Goal: Information Seeking & Learning: Learn about a topic

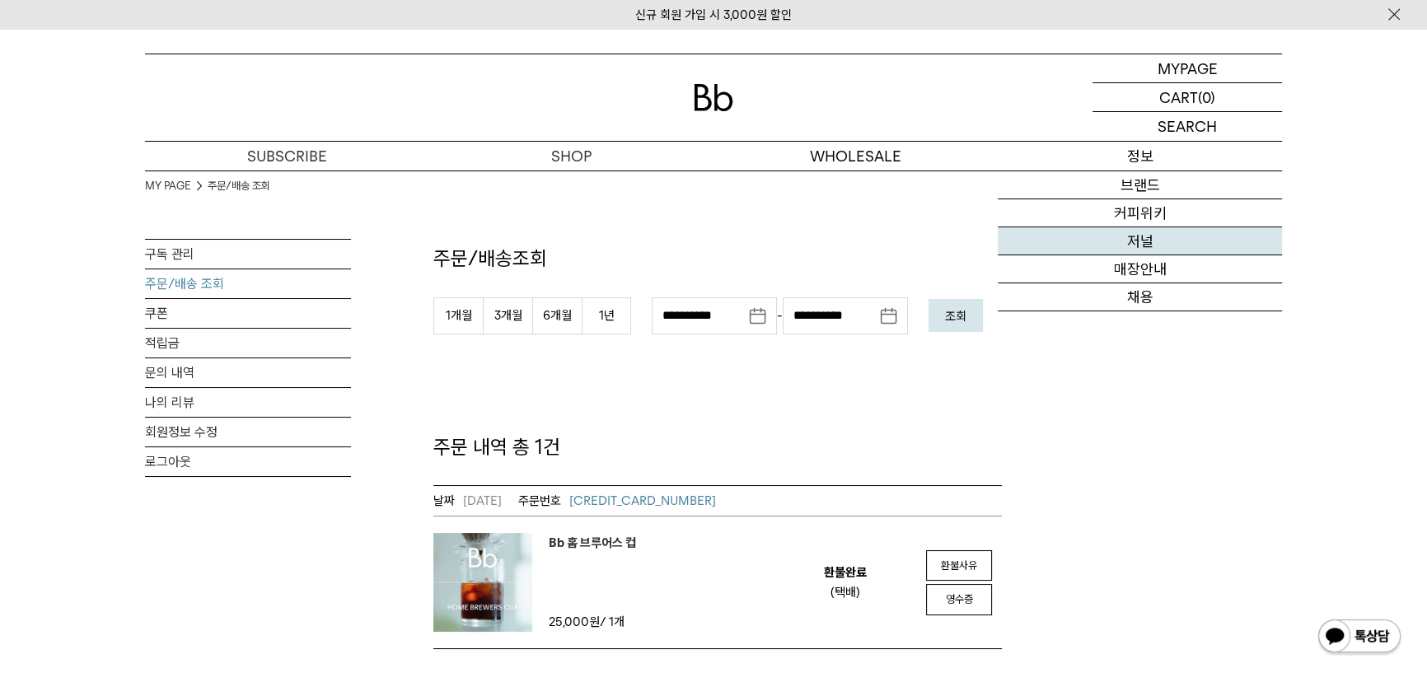
click at [1153, 239] on link "저널" at bounding box center [1139, 241] width 284 height 28
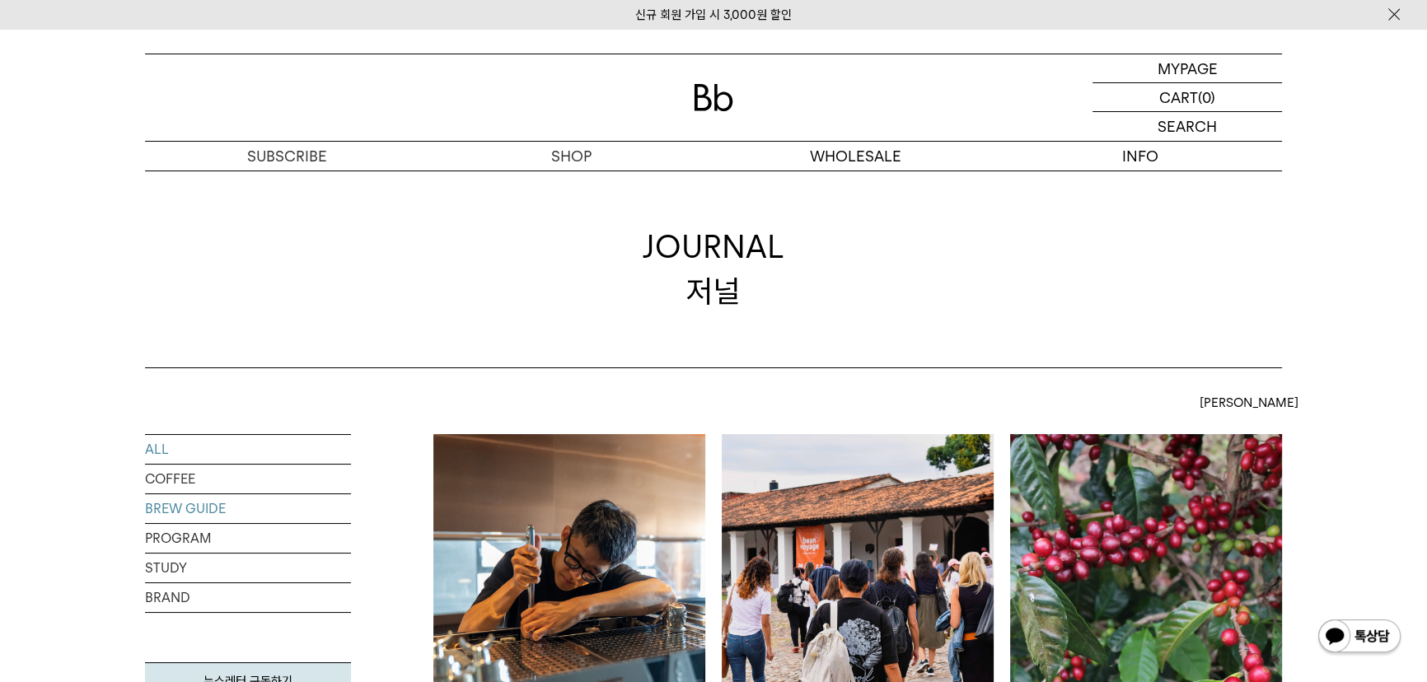
click at [164, 513] on link "BREW GUIDE" at bounding box center [248, 508] width 206 height 29
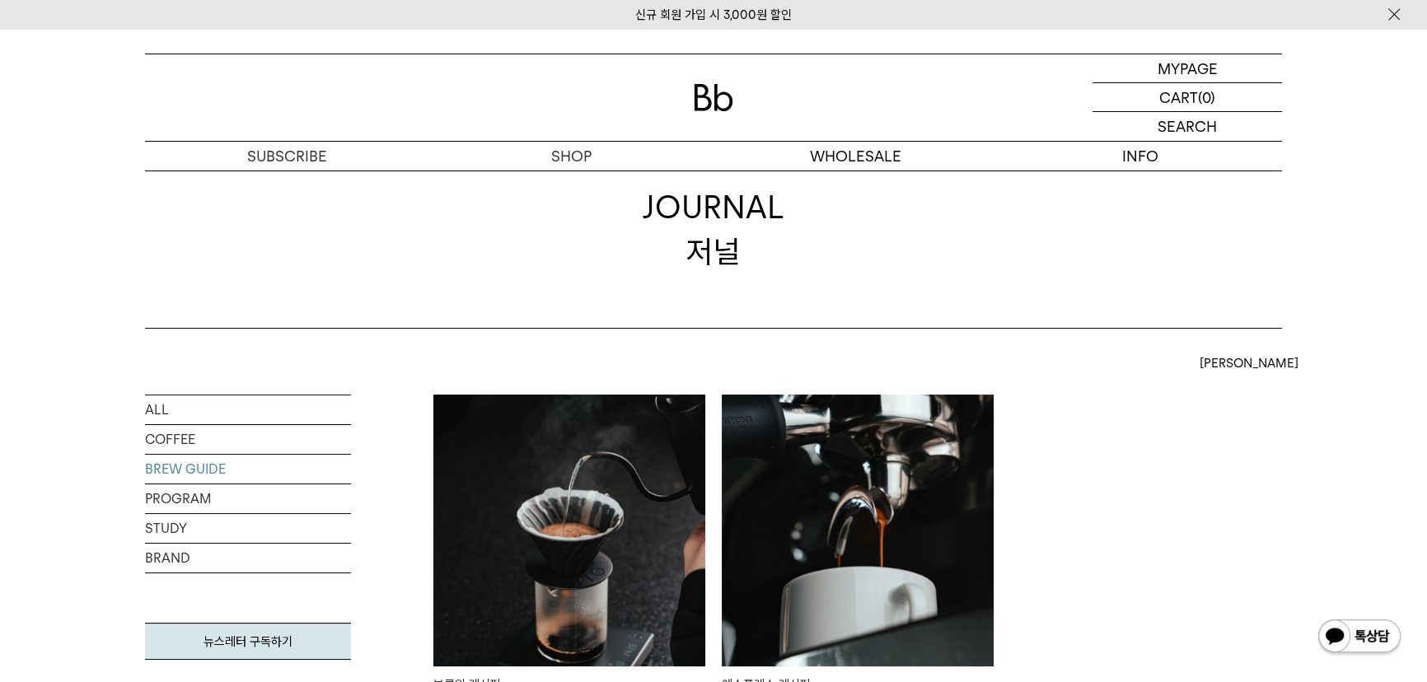
scroll to position [74, 0]
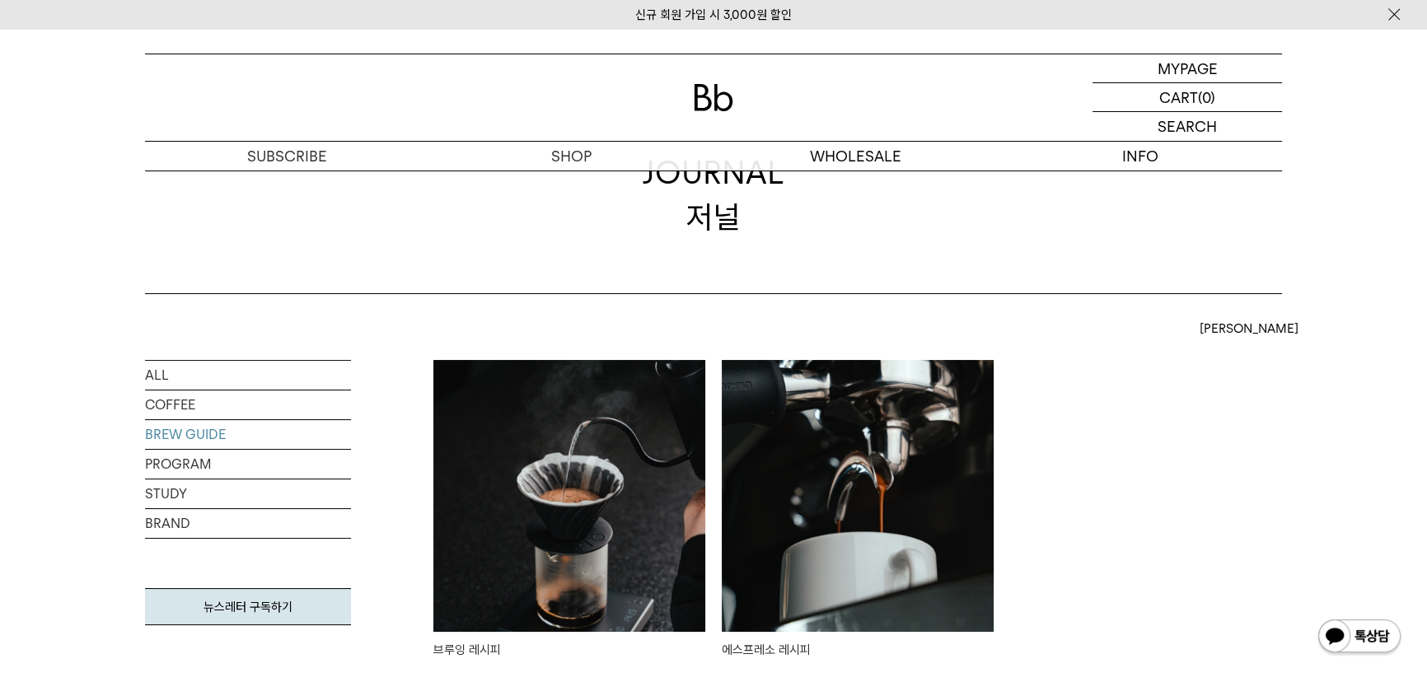
click at [534, 453] on img at bounding box center [569, 496] width 272 height 272
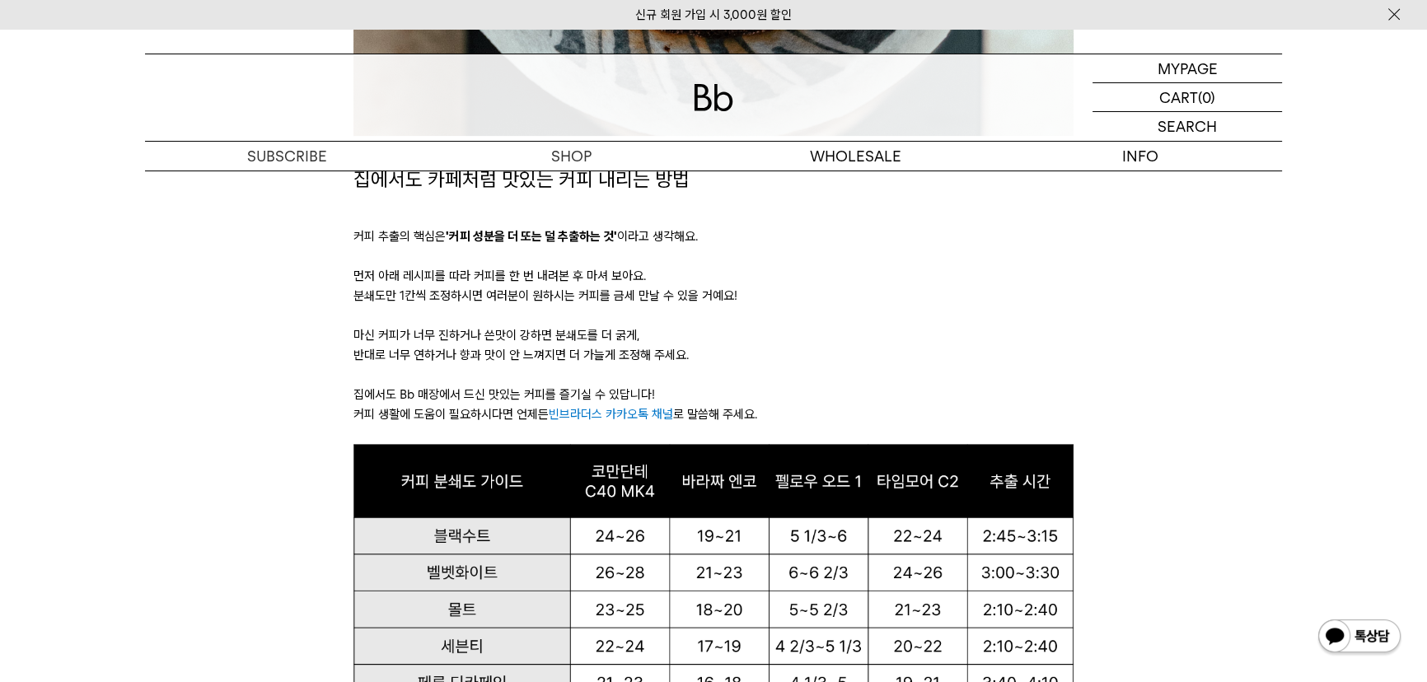
scroll to position [898, 0]
